Goal: Check status: Check status

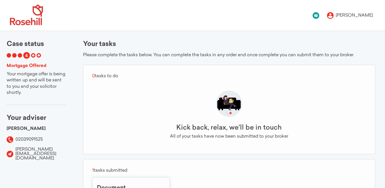
click at [18, 57] on div "2" at bounding box center [20, 55] width 4 height 4
drag, startPoint x: 7, startPoint y: 56, endPoint x: 20, endPoint y: 57, distance: 13.1
click at [12, 56] on div "1" at bounding box center [14, 55] width 4 height 4
drag, startPoint x: 20, startPoint y: 57, endPoint x: 28, endPoint y: 57, distance: 7.8
click at [21, 57] on div "3" at bounding box center [20, 55] width 4 height 4
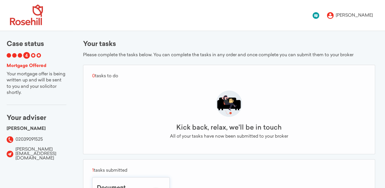
click at [29, 57] on div "4" at bounding box center [26, 55] width 7 height 7
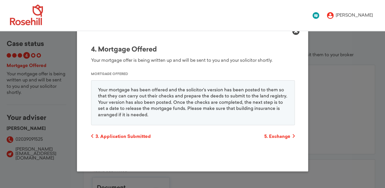
scroll to position [0, 668]
click at [297, 33] on icon at bounding box center [296, 31] width 7 height 7
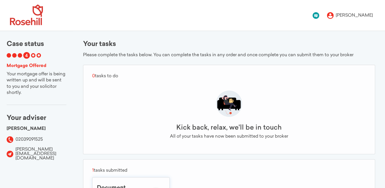
click at [318, 16] on icon at bounding box center [315, 15] width 3 height 3
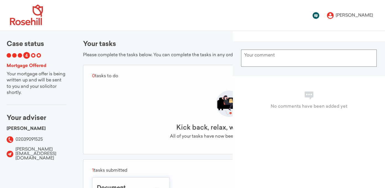
click at [291, 16] on div "[PERSON_NAME] Change password Notification settings Delete account Logout" at bounding box center [192, 15] width 385 height 31
click at [138, 49] on div "Your tasks Please complete the tasks below. You can complete the tasks in any o…" at bounding box center [229, 144] width 292 height 206
click at [53, 112] on div "Case status 1 2 3 4 5 6 Mortgage Offered Your mortgage offer is being written u…" at bounding box center [36, 146] width 73 height 231
click at [81, 106] on div "Your tasks Please complete the tasks below. You can complete the tasks in any o…" at bounding box center [229, 146] width 312 height 231
click at [133, 106] on div "Kick back, relax, we'll be in touch All of your tasks have now been submitted t…" at bounding box center [229, 118] width 274 height 71
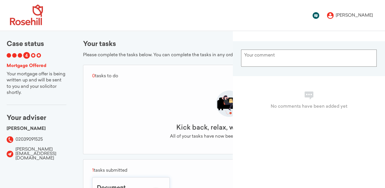
click at [12, 55] on div "1" at bounding box center [14, 55] width 4 height 4
click at [25, 56] on span "4" at bounding box center [26, 56] width 3 height 4
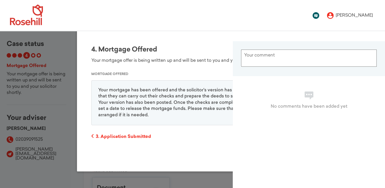
scroll to position [0, 668]
click at [238, 21] on div "[PERSON_NAME] Change password Notification settings Delete account Logout" at bounding box center [192, 15] width 385 height 31
